Goal: Task Accomplishment & Management: Manage account settings

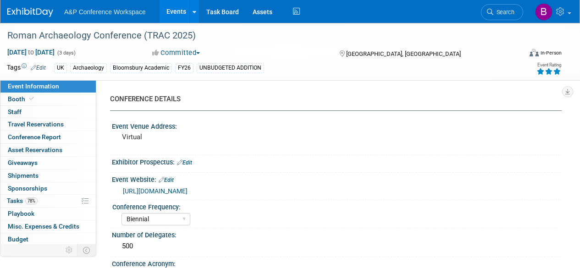
select select "Biennial"
select select "Level 3"
select select "Virtual Booth"
select select "[PERSON_NAME]"
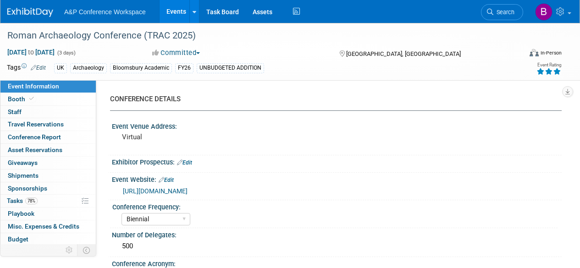
select select "Networking/Commissioning"
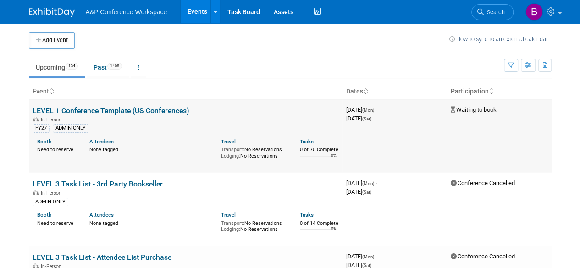
scroll to position [3136, 0]
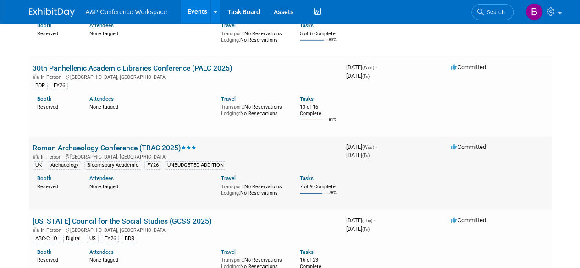
click at [168, 143] on link "Roman Archaeology Conference (TRAC 2025)" at bounding box center [115, 147] width 164 height 9
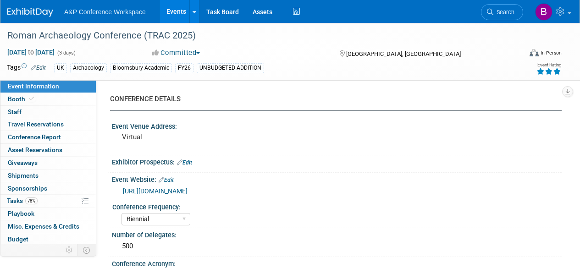
select select "Biennial"
select select "Level 3"
select select "Virtual Booth"
select select "[PERSON_NAME]"
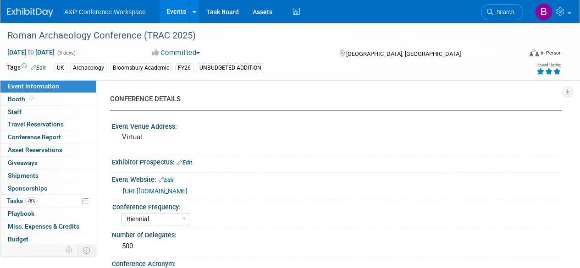
select select "Networking/Commissioning"
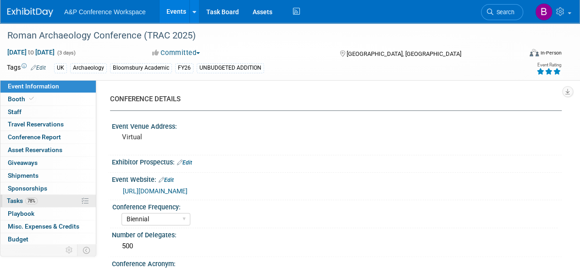
click at [25, 200] on span "Tasks 78%" at bounding box center [22, 200] width 31 height 7
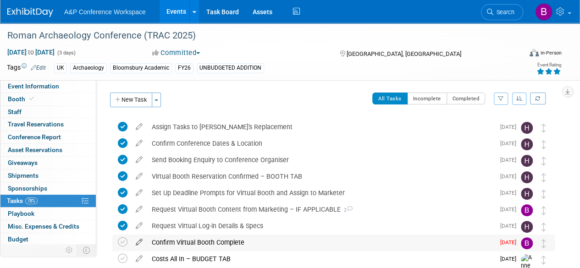
click at [136, 243] on icon at bounding box center [139, 240] width 16 height 11
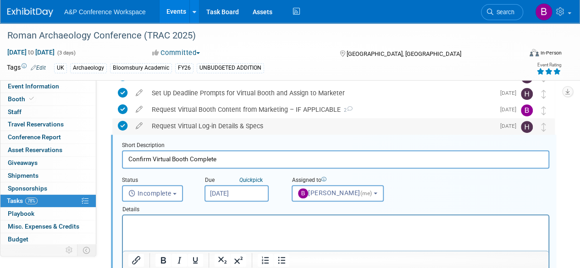
click at [335, 119] on div "Request Virtual Log-in Details & Specs" at bounding box center [320, 126] width 347 height 16
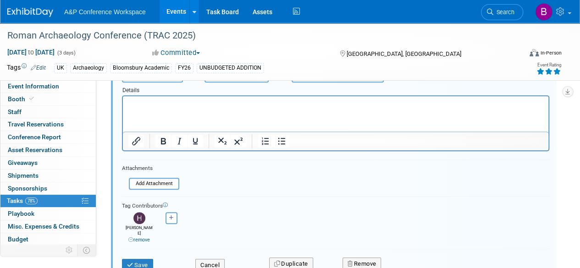
scroll to position [329, 0]
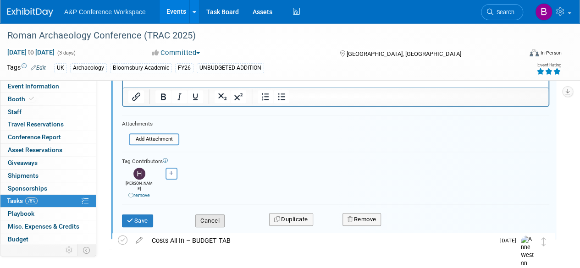
click at [213, 214] on button "Cancel" at bounding box center [209, 220] width 29 height 13
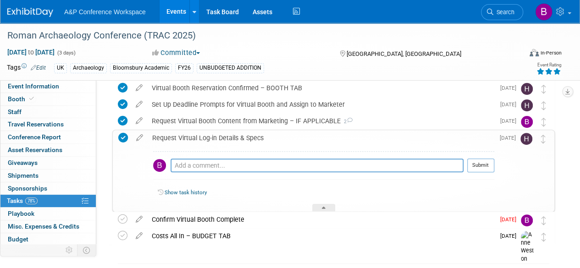
scroll to position [75, 0]
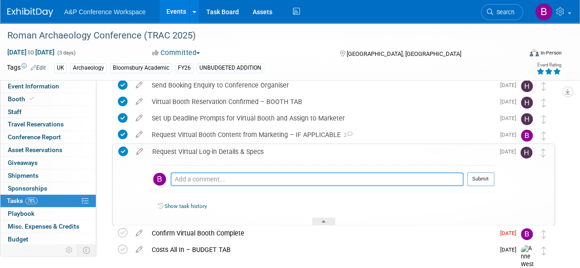
click at [225, 175] on textarea at bounding box center [316, 179] width 293 height 14
type textarea "H"
type textarea "S"
click at [245, 233] on div "Confirm Virtual Booth Complete" at bounding box center [320, 233] width 347 height 16
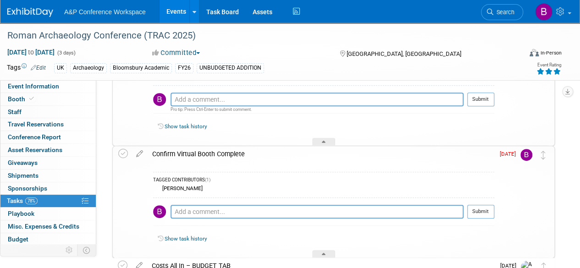
scroll to position [166, 0]
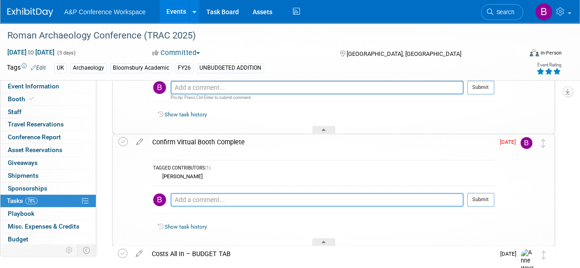
click at [193, 199] on textarea at bounding box center [316, 200] width 293 height 14
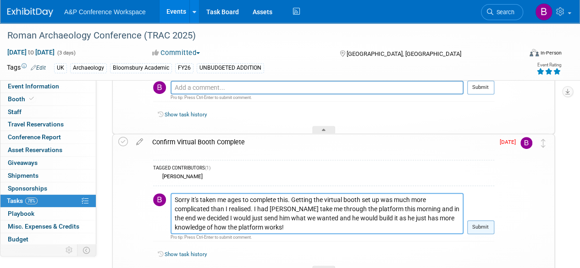
type textarea "Sorry it's taken me ages to complete this. Getting the virtual booth set up was…"
click at [477, 224] on button "Submit" at bounding box center [480, 227] width 27 height 14
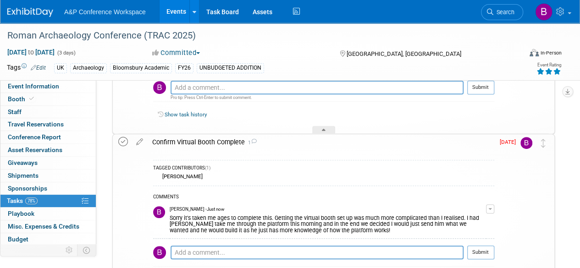
click at [122, 143] on icon at bounding box center [123, 142] width 10 height 10
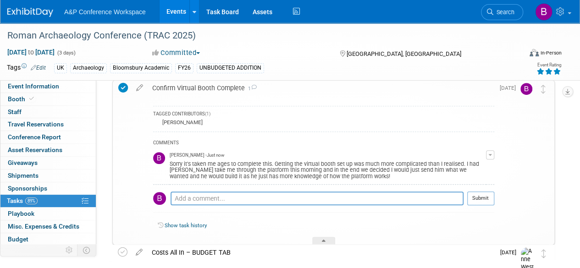
scroll to position [269, 0]
